Goal: Navigation & Orientation: Find specific page/section

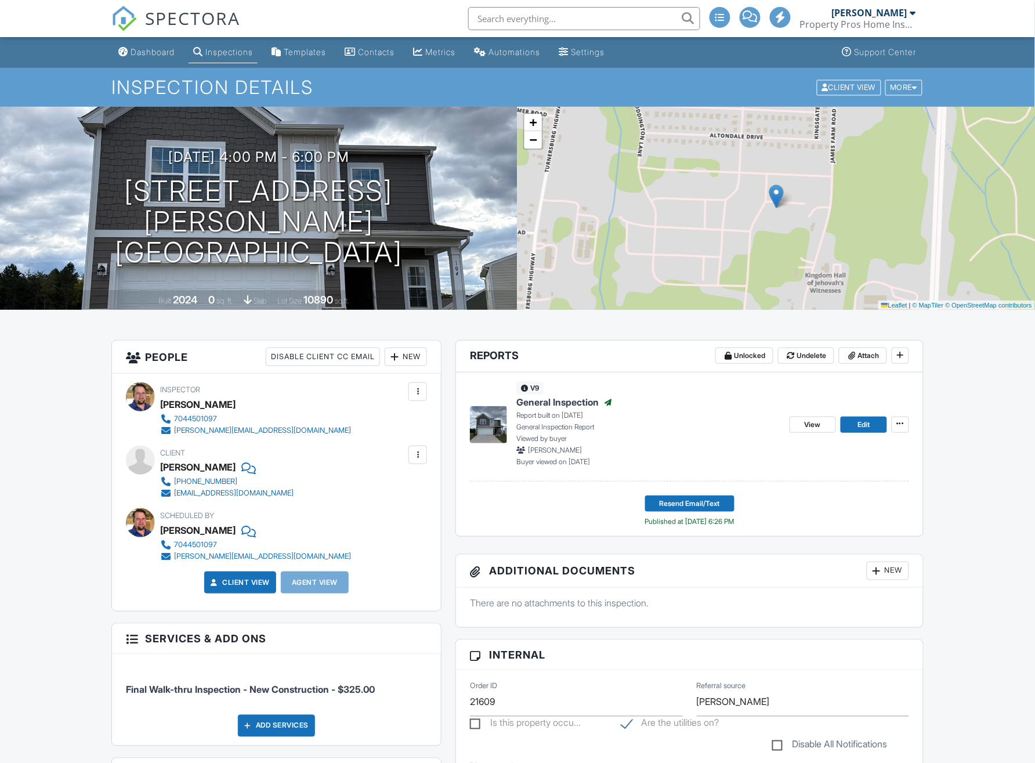
click at [160, 56] on link "Dashboard" at bounding box center [147, 52] width 66 height 21
